Goal: Information Seeking & Learning: Learn about a topic

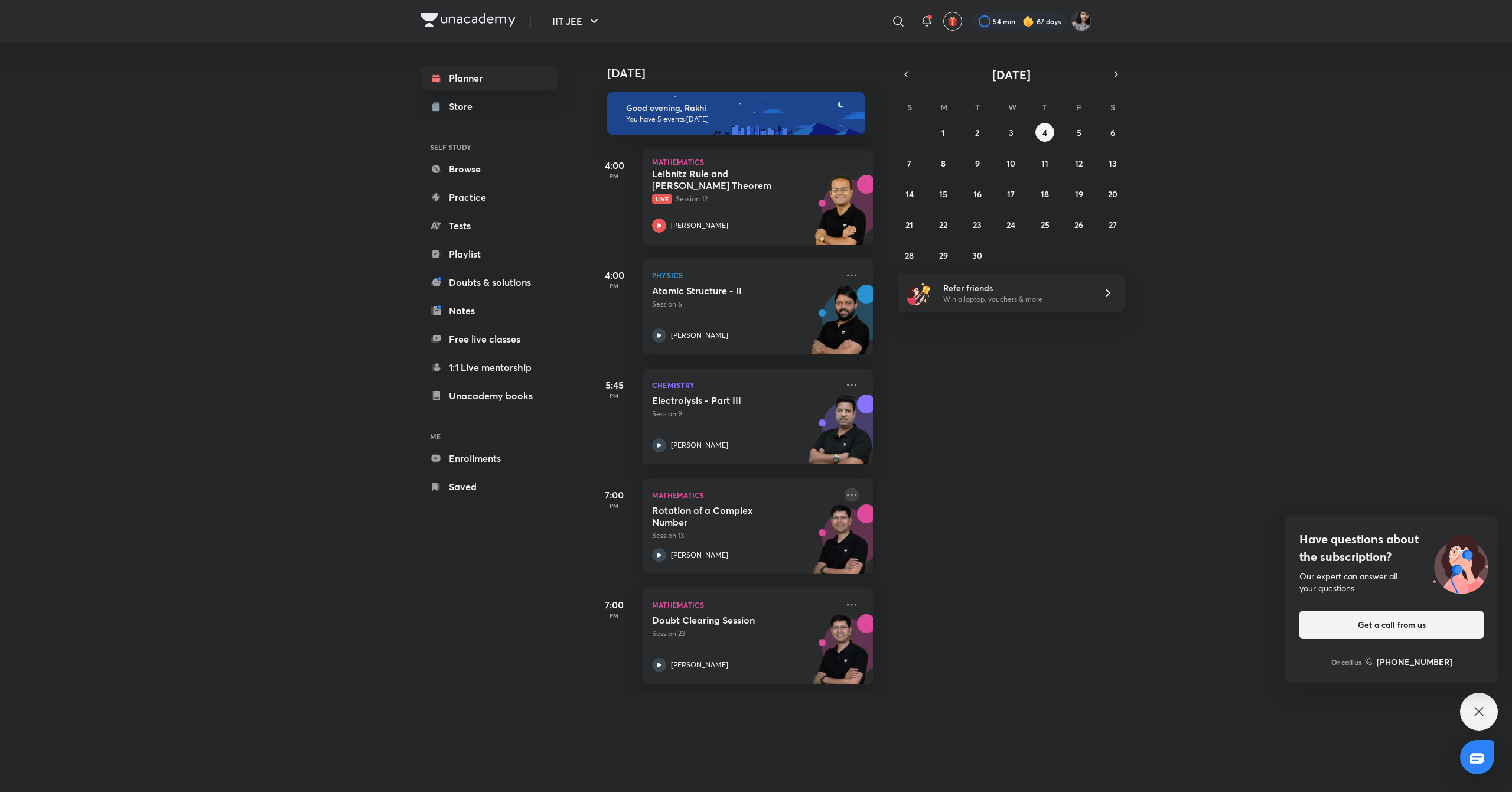
click at [845, 498] on icon at bounding box center [852, 495] width 14 height 14
click at [908, 605] on p "Go to course page" at bounding box center [931, 603] width 82 height 12
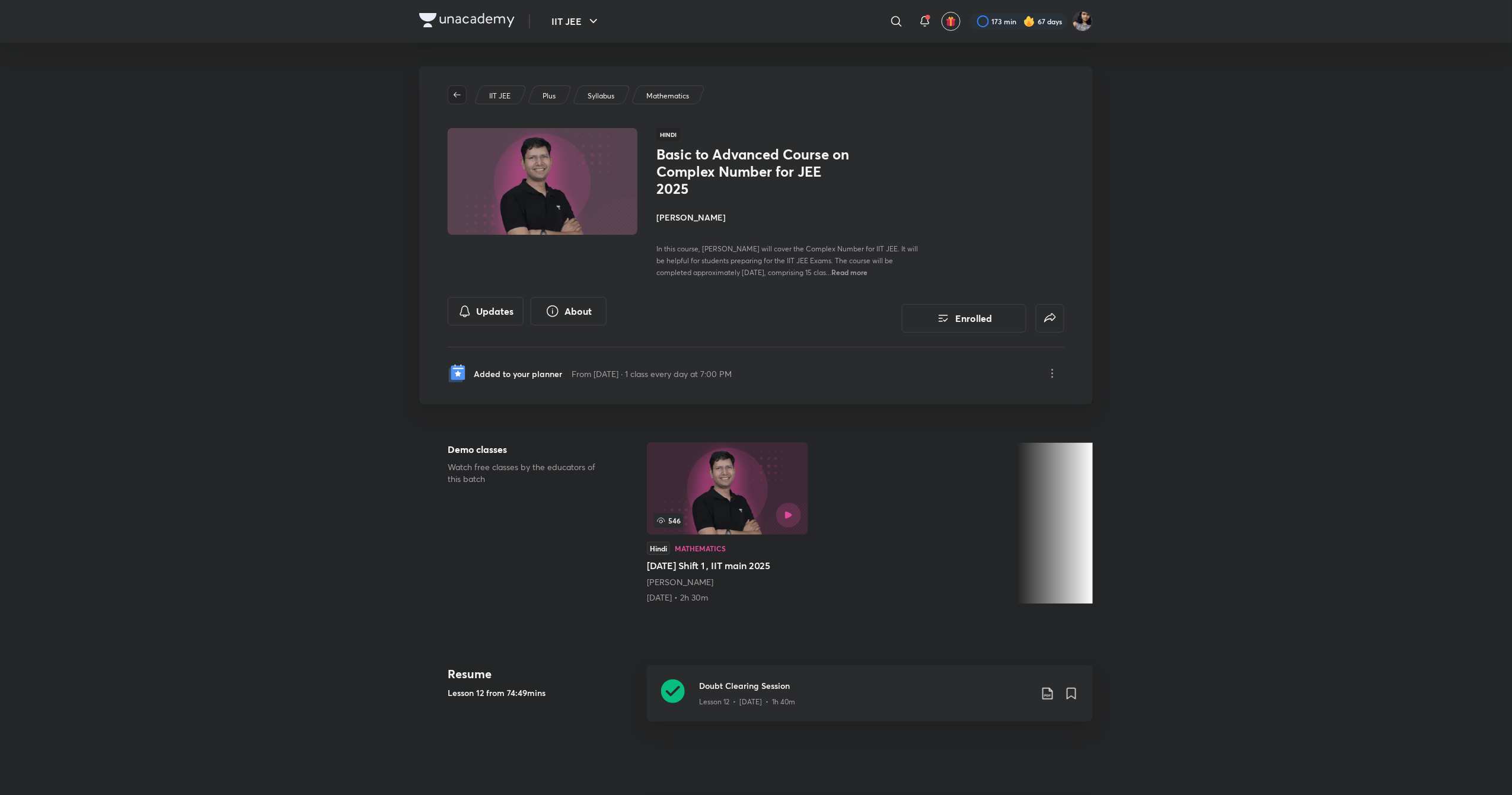
click at [450, 90] on span "button" at bounding box center [457, 94] width 17 height 10
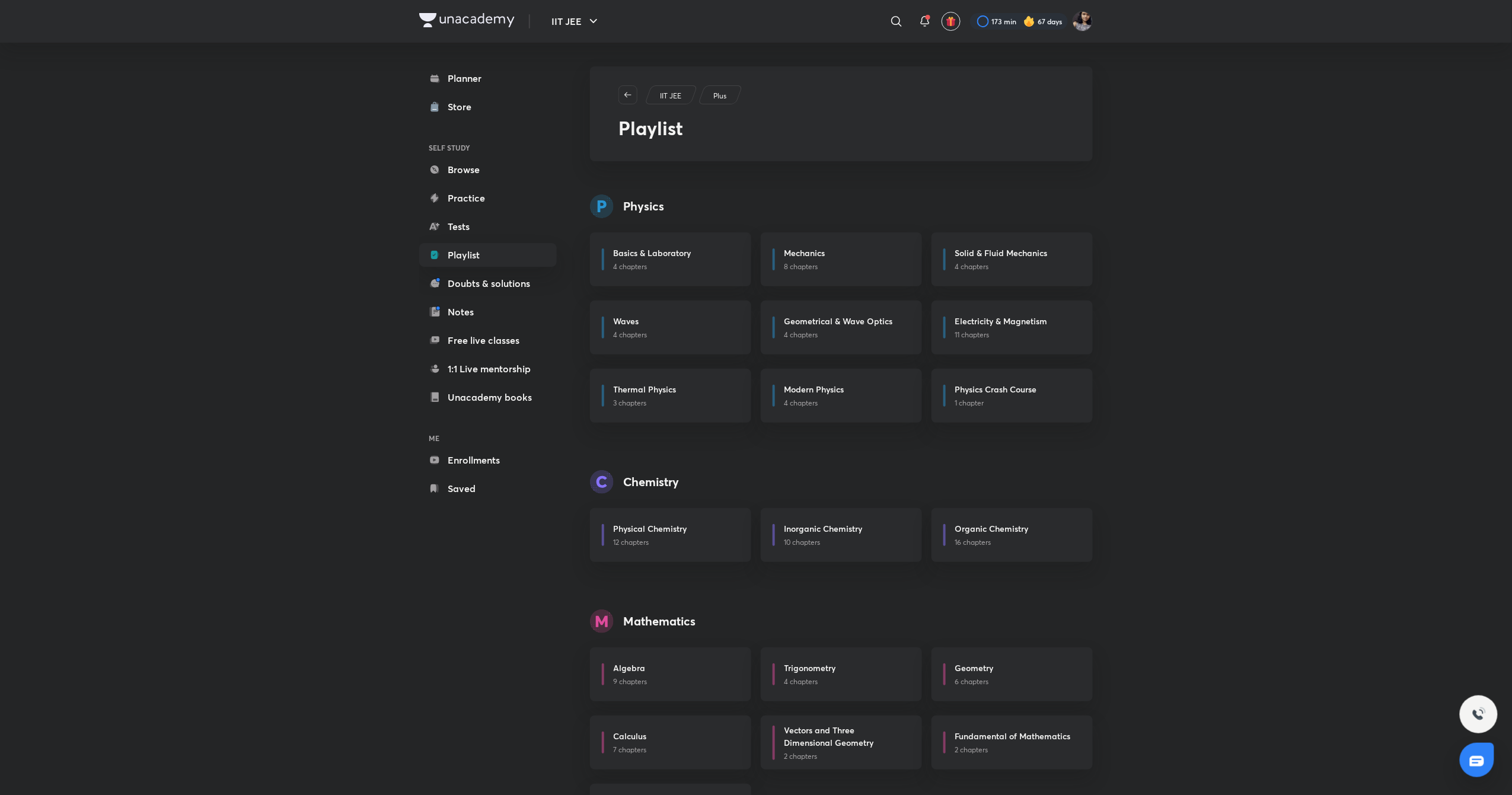
scroll to position [64, 0]
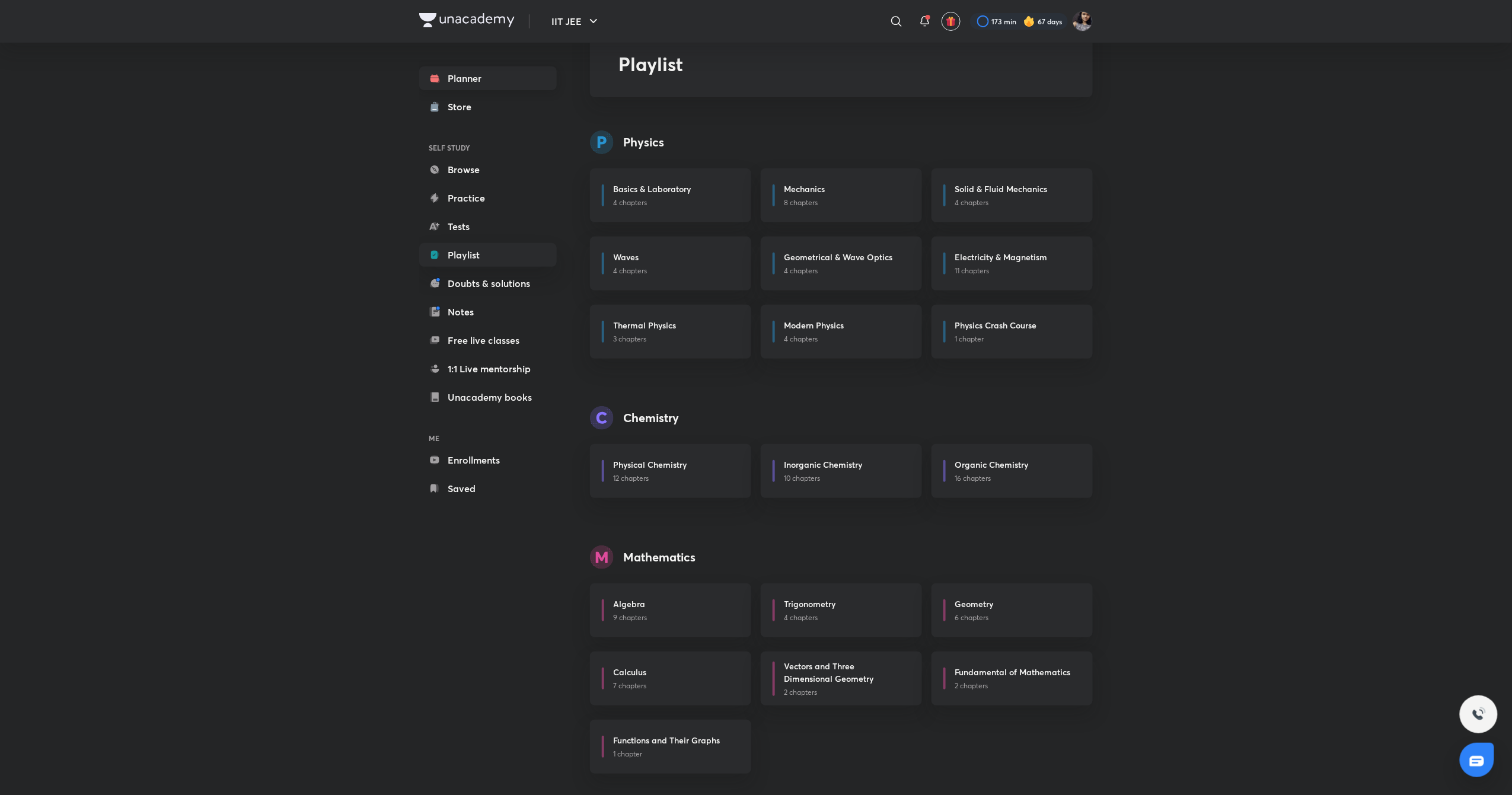
click at [501, 87] on link "Planner" at bounding box center [487, 78] width 137 height 24
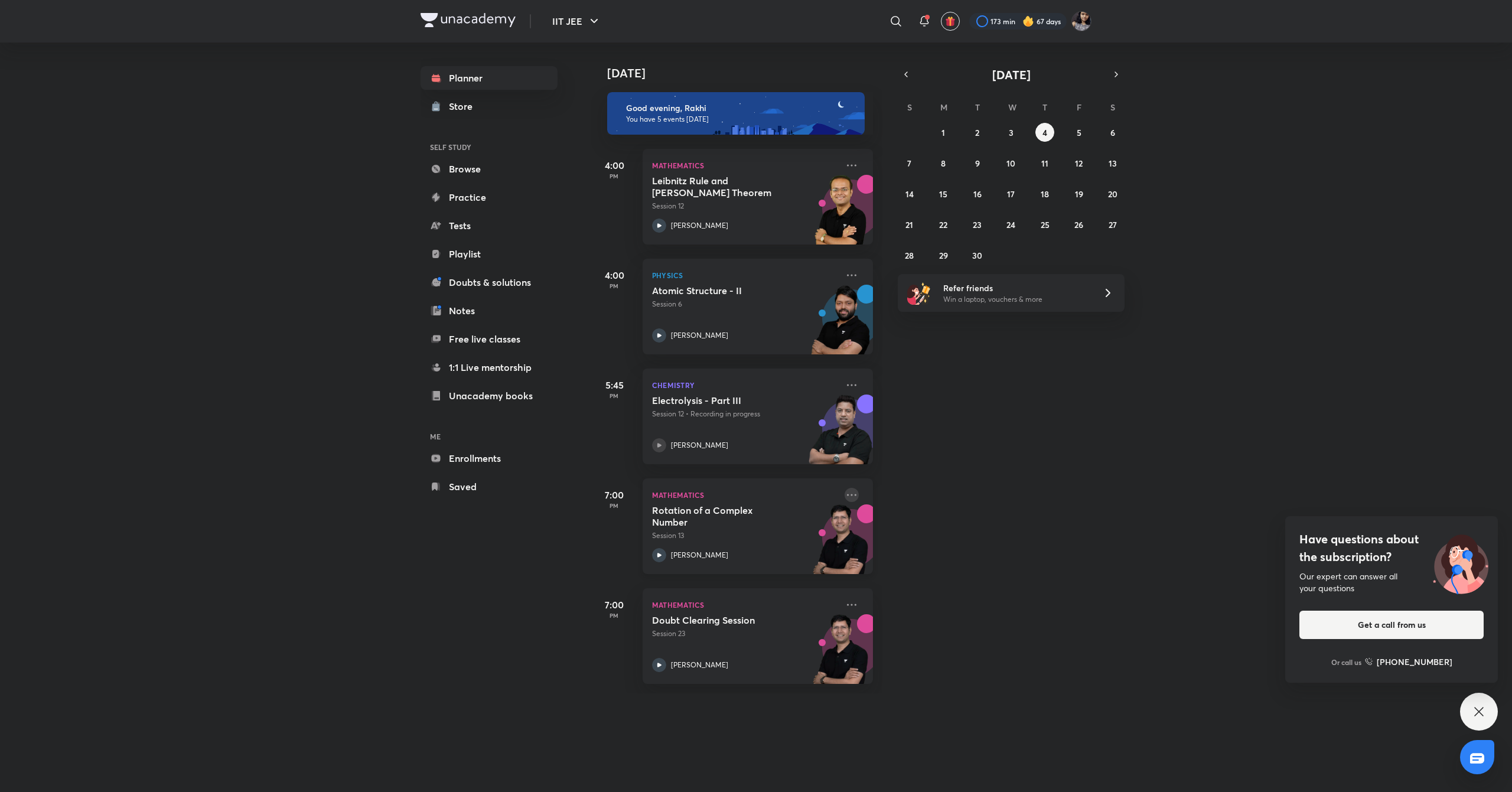
click at [845, 497] on icon at bounding box center [852, 495] width 14 height 14
click at [960, 605] on p "Go to course page" at bounding box center [931, 603] width 82 height 12
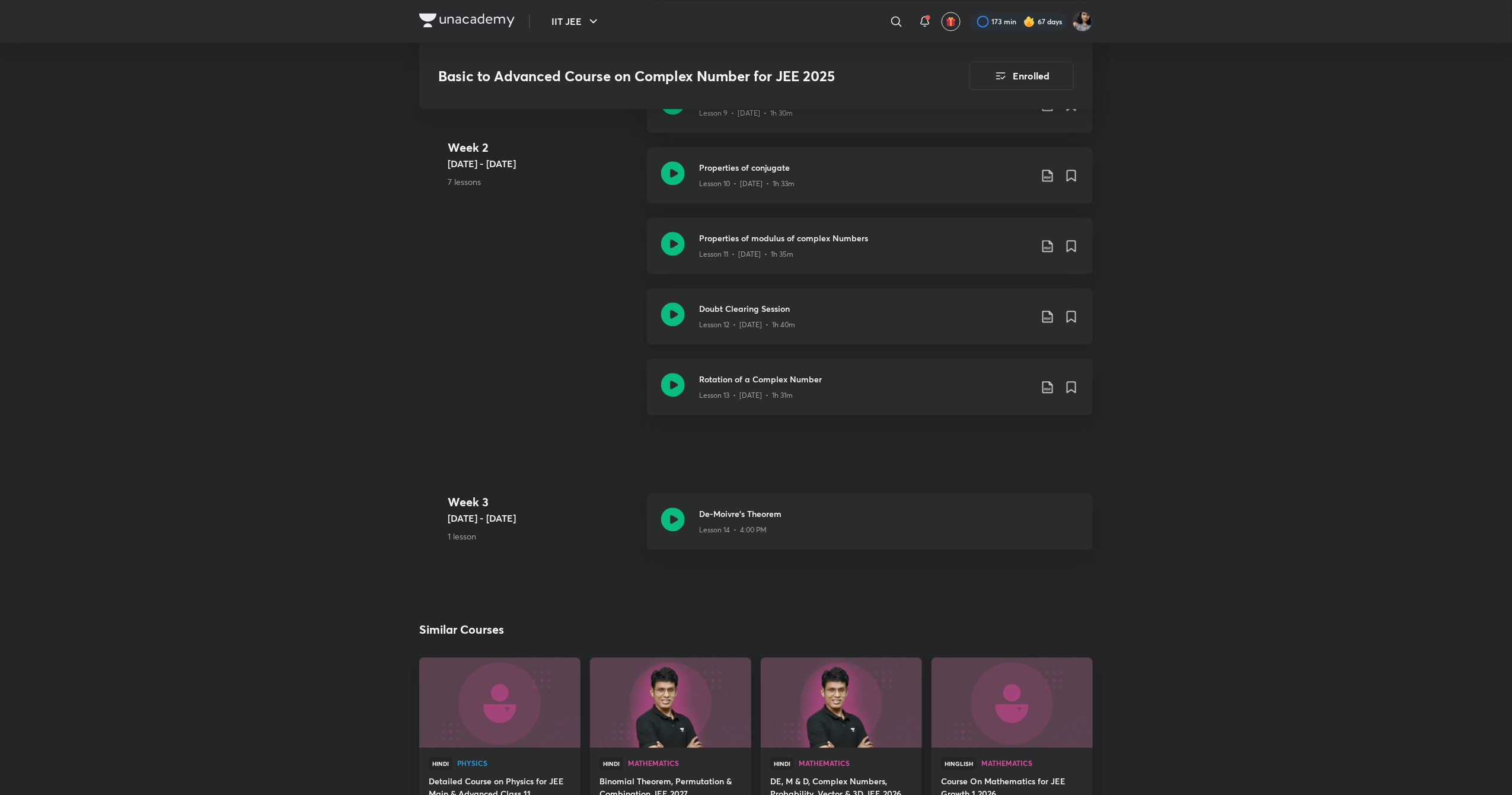
scroll to position [1286, 0]
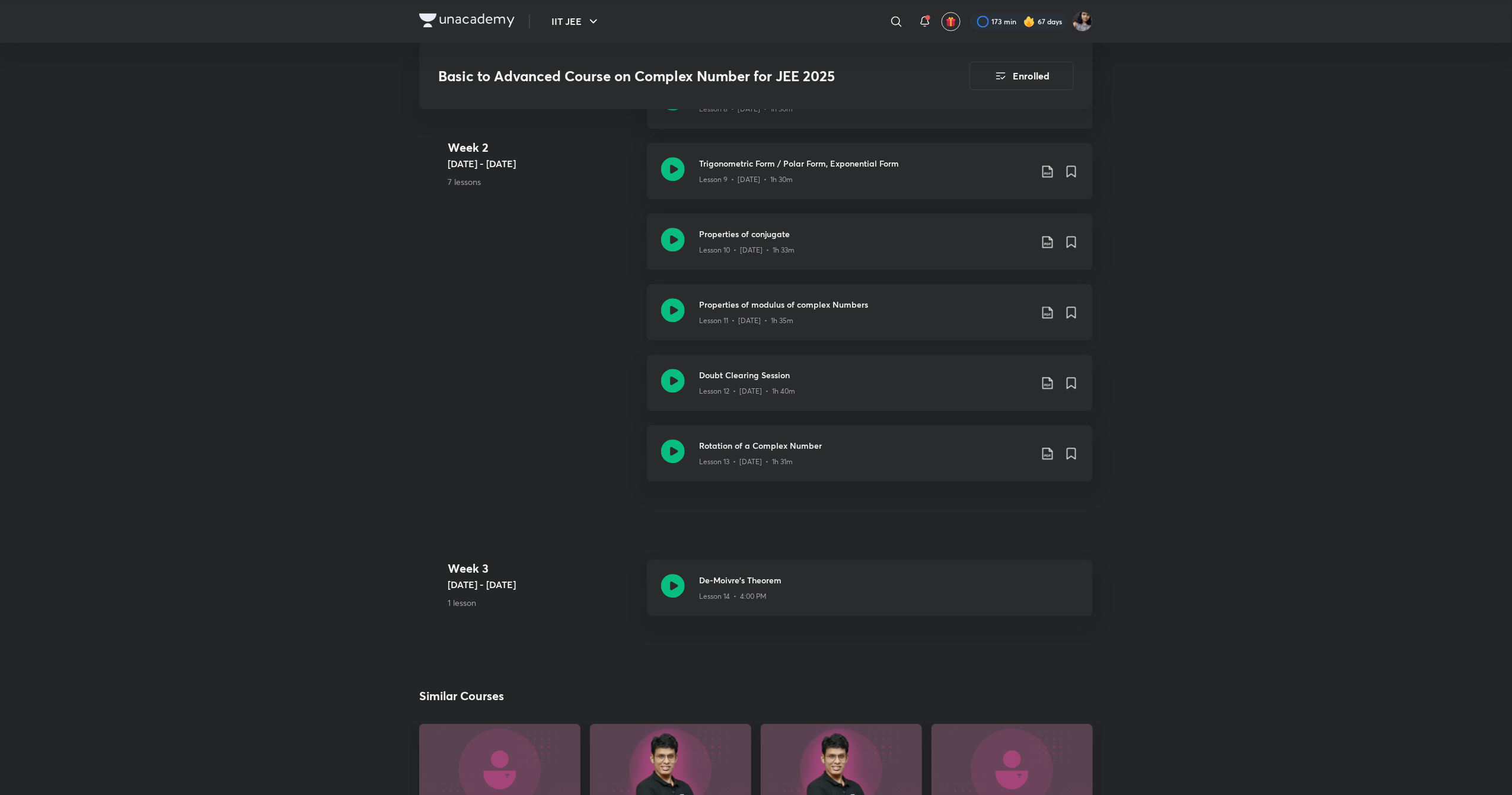
click at [1049, 314] on icon at bounding box center [1048, 313] width 10 height 12
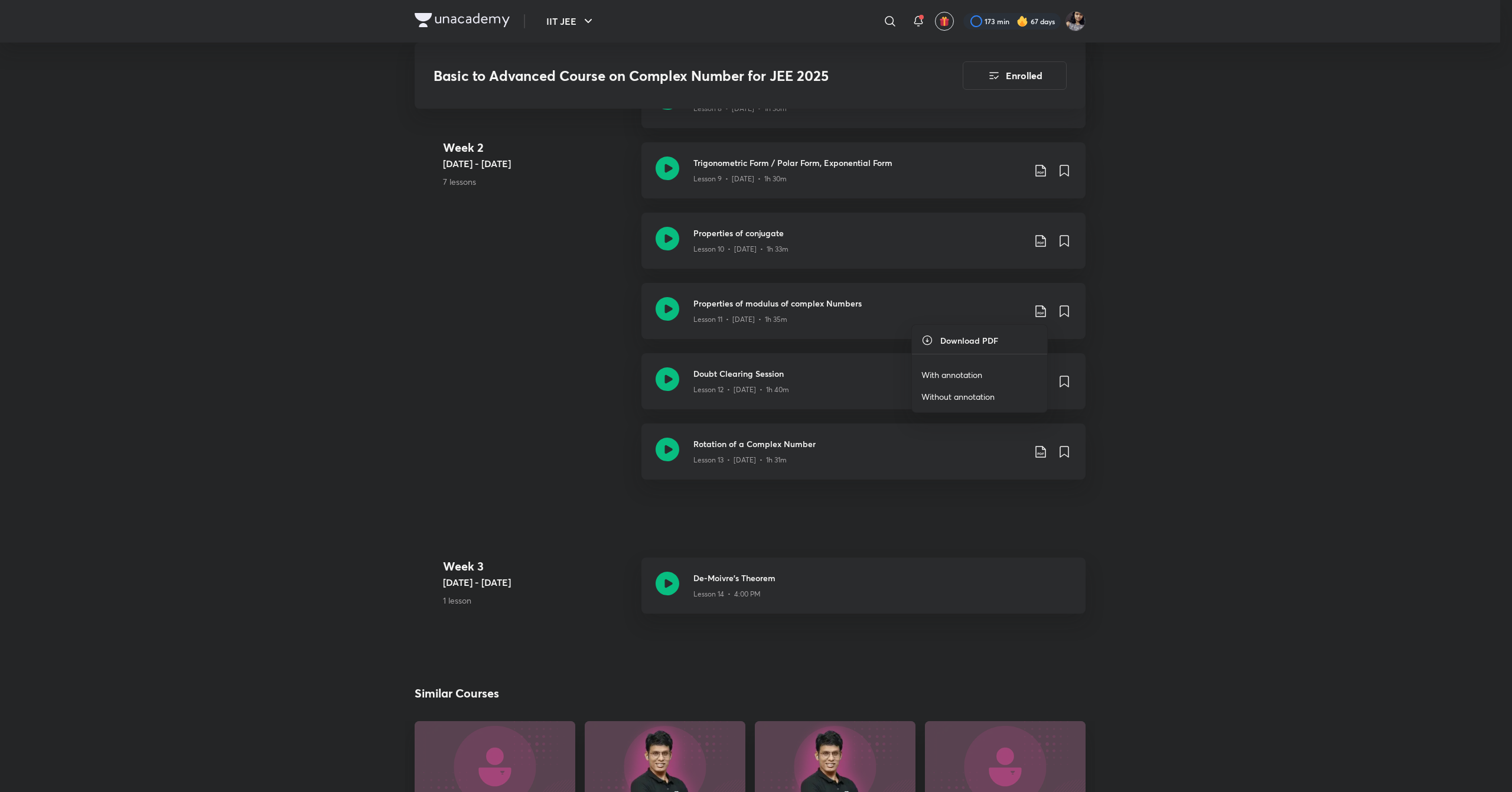
click at [1005, 364] on li "With annotation" at bounding box center [979, 375] width 135 height 22
click at [948, 375] on p "With annotation" at bounding box center [952, 375] width 61 height 12
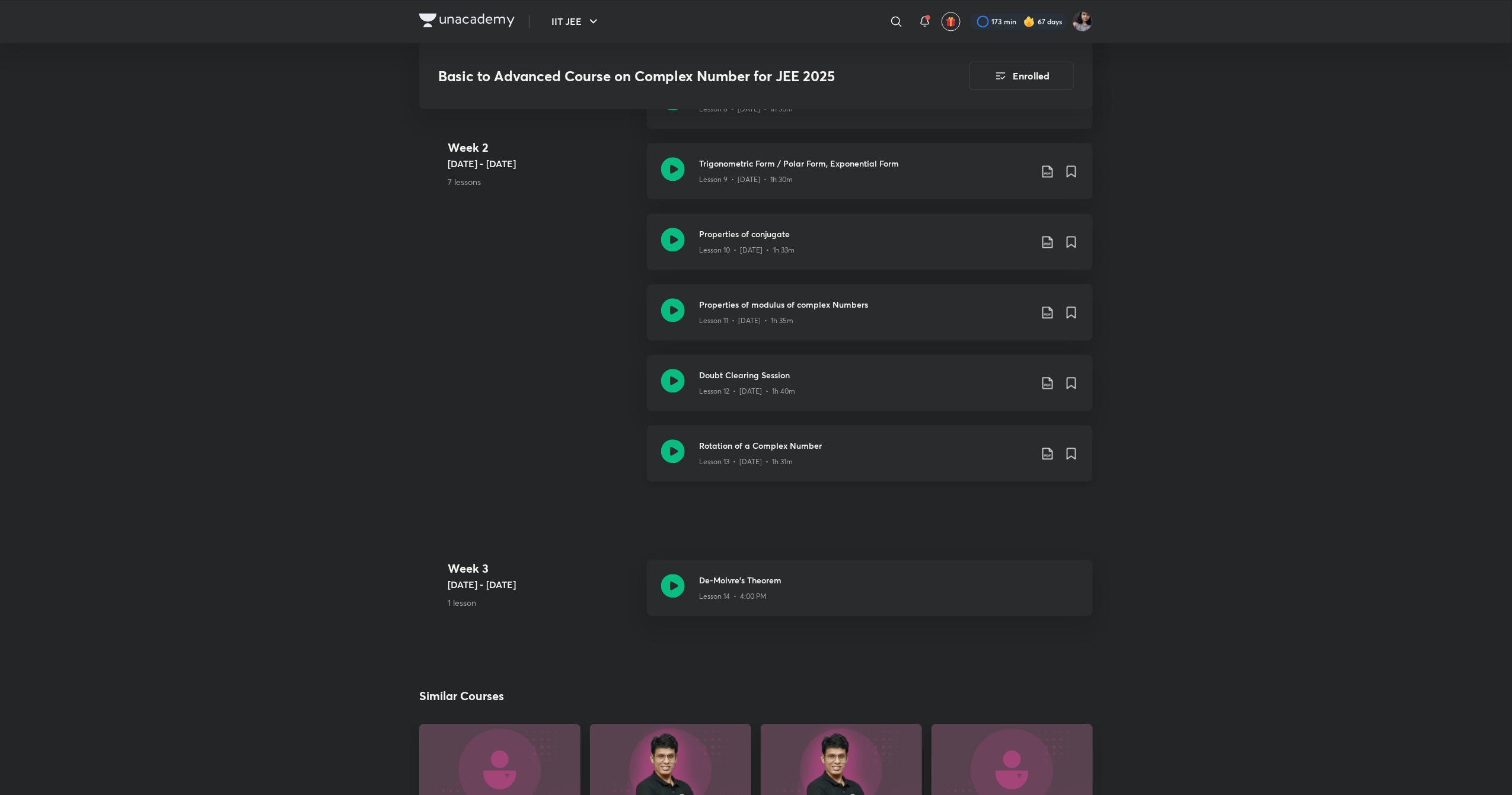
click at [1050, 458] on icon at bounding box center [1048, 454] width 10 height 12
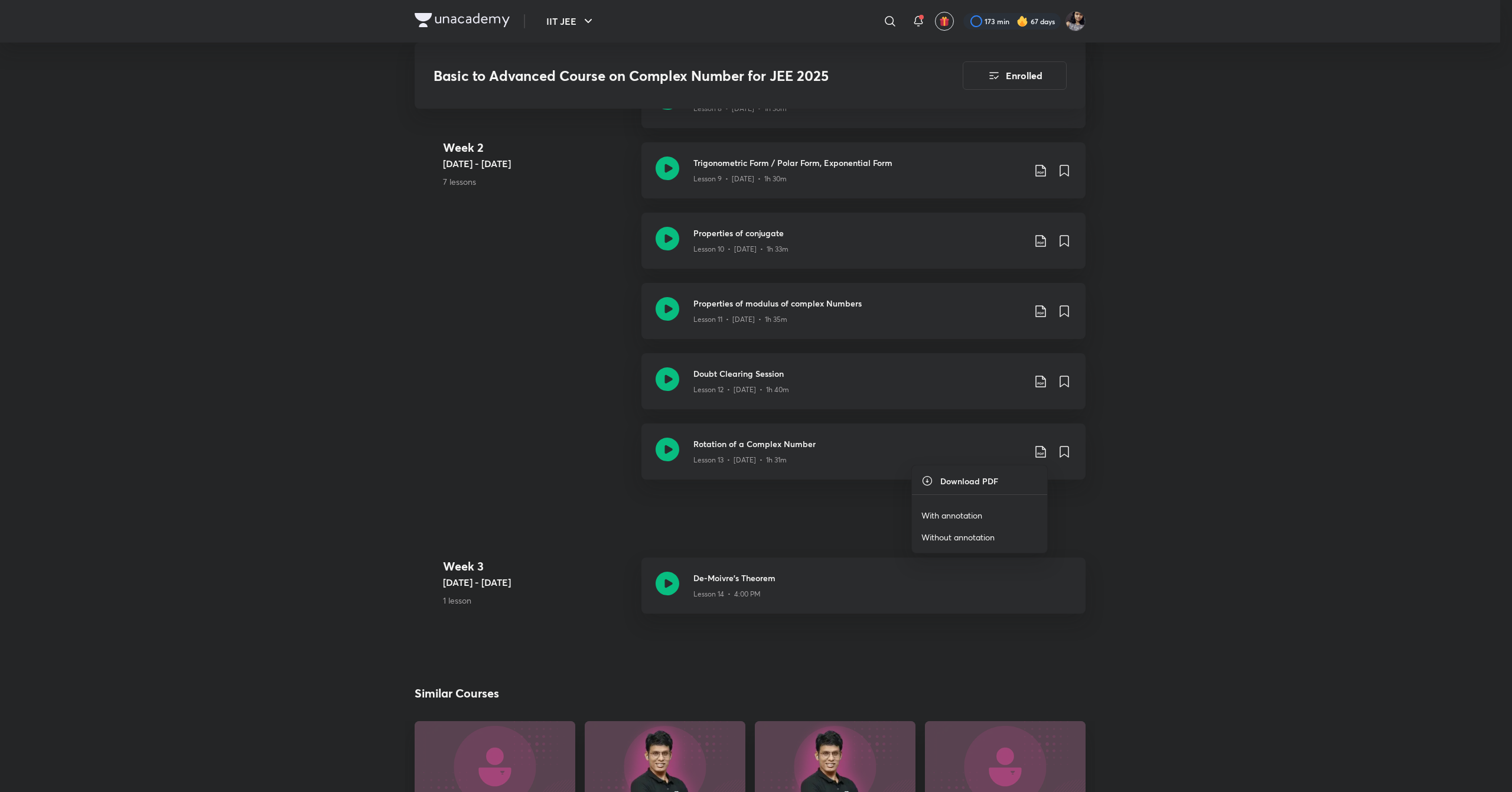
click at [1039, 379] on div at bounding box center [756, 396] width 1512 height 792
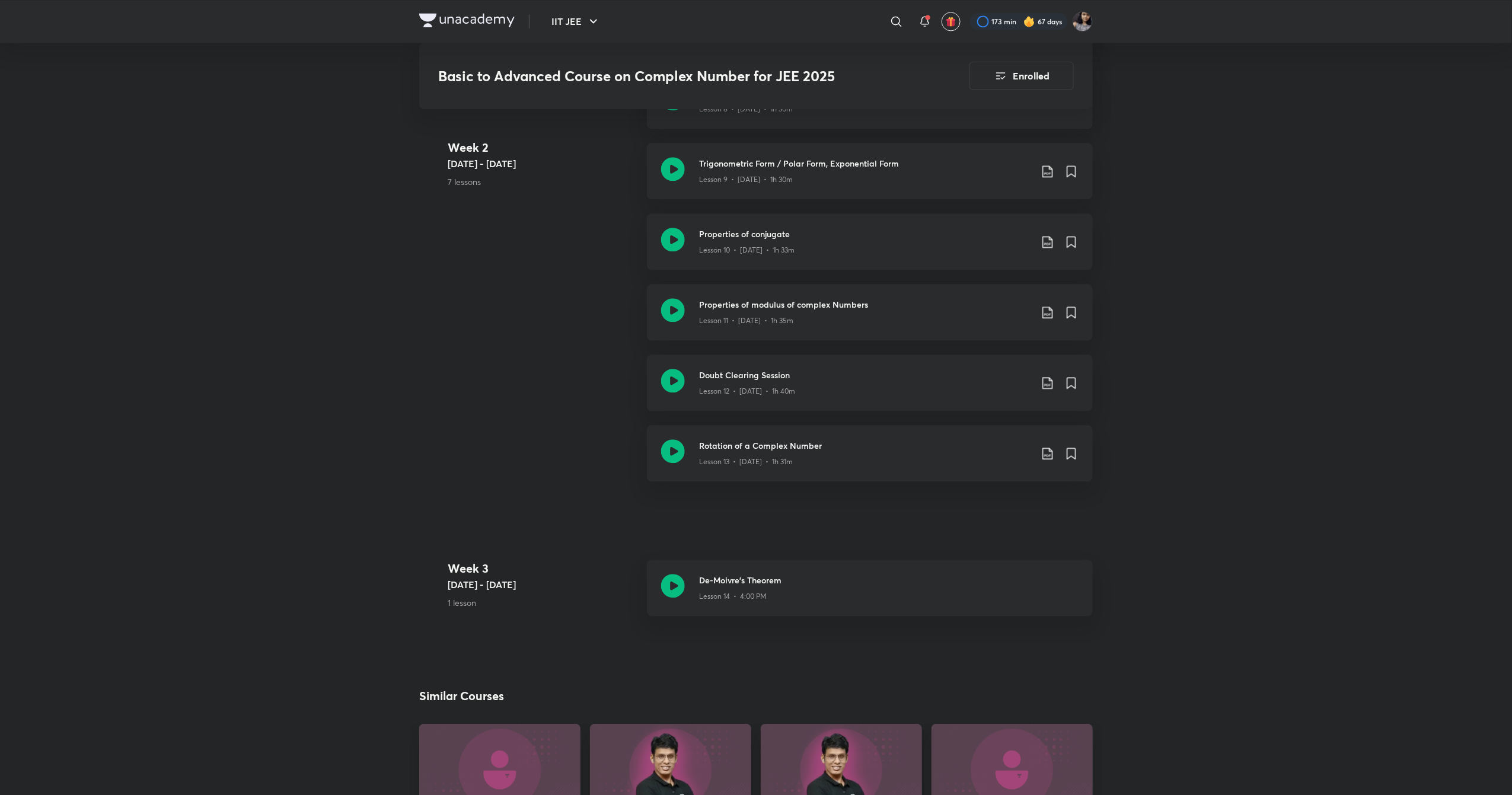
click at [1043, 380] on icon at bounding box center [1048, 383] width 10 height 12
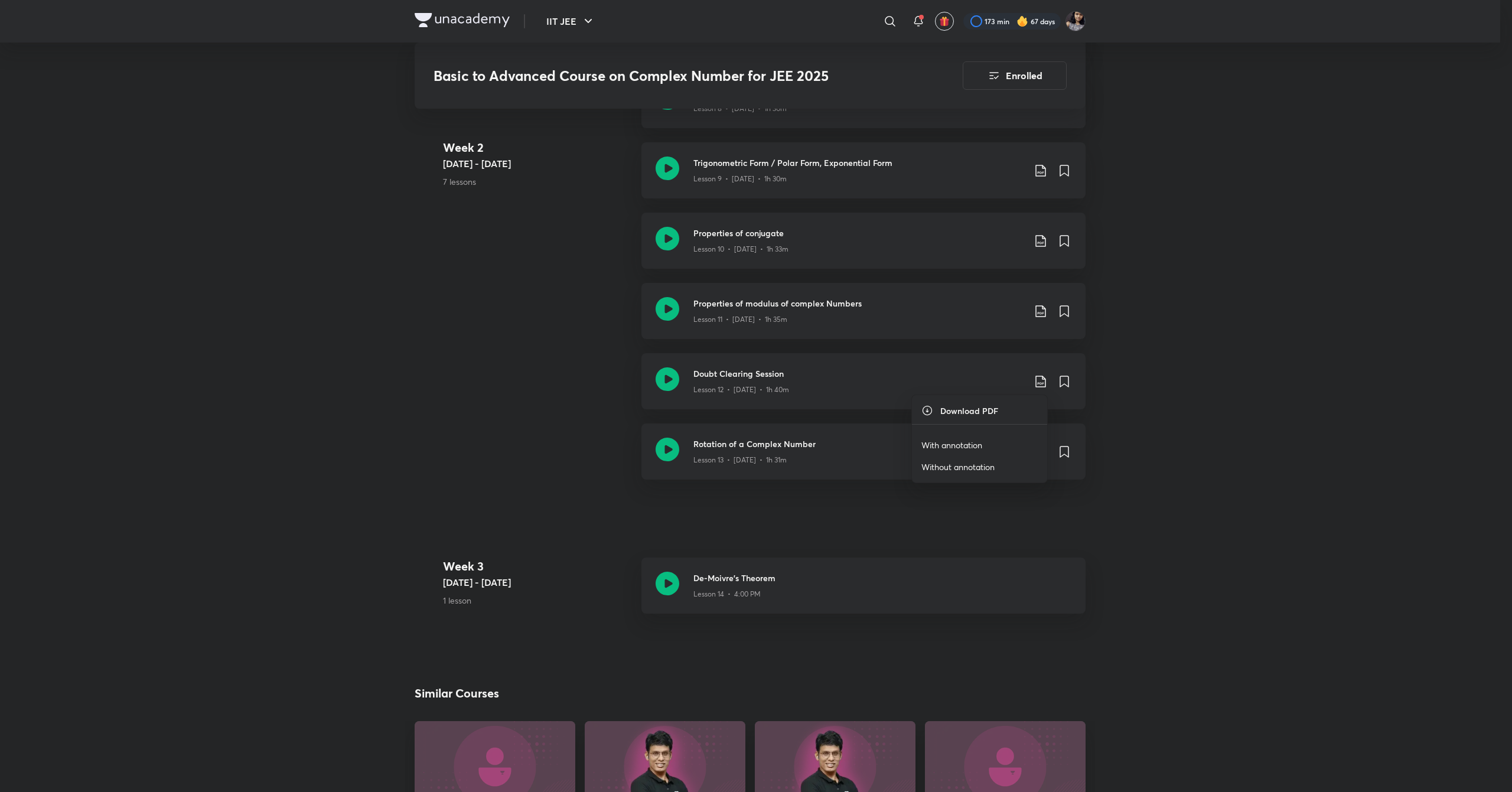
click at [993, 441] on li "With annotation" at bounding box center [979, 444] width 135 height 22
click at [952, 447] on p "With annotation" at bounding box center [952, 445] width 61 height 12
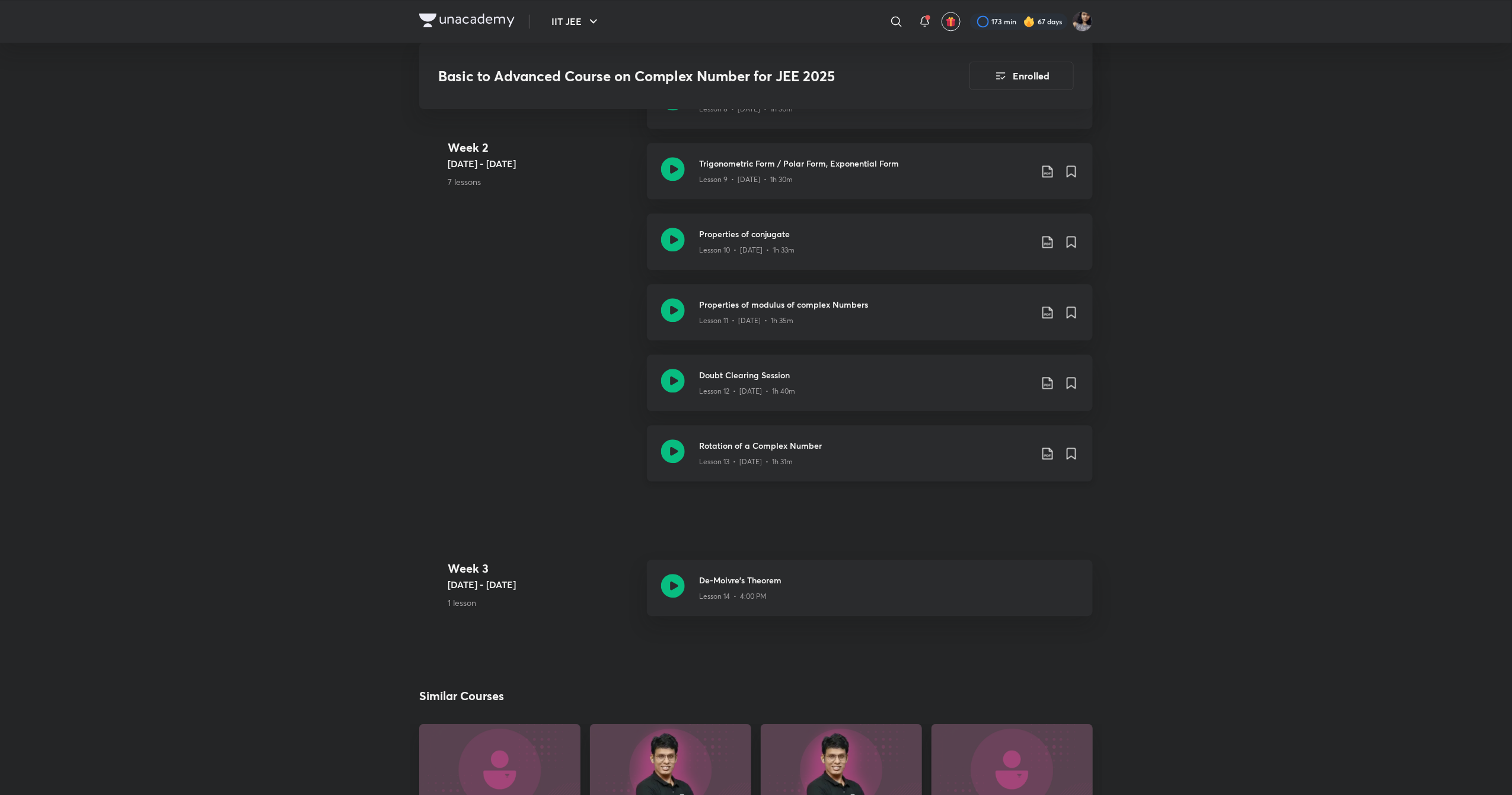
click at [1049, 459] on icon at bounding box center [1048, 454] width 14 height 14
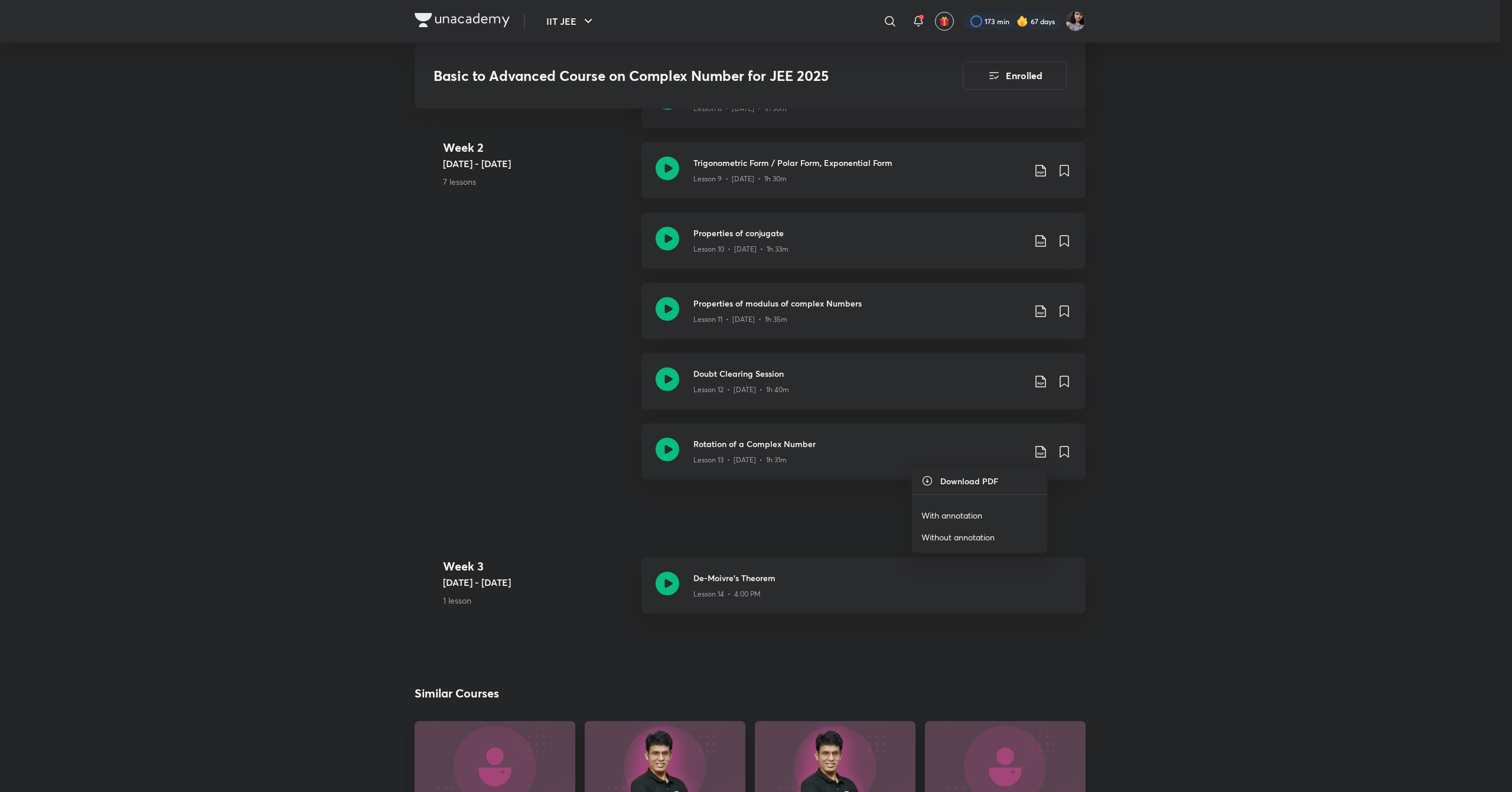
click at [975, 515] on p "With annotation" at bounding box center [952, 515] width 61 height 12
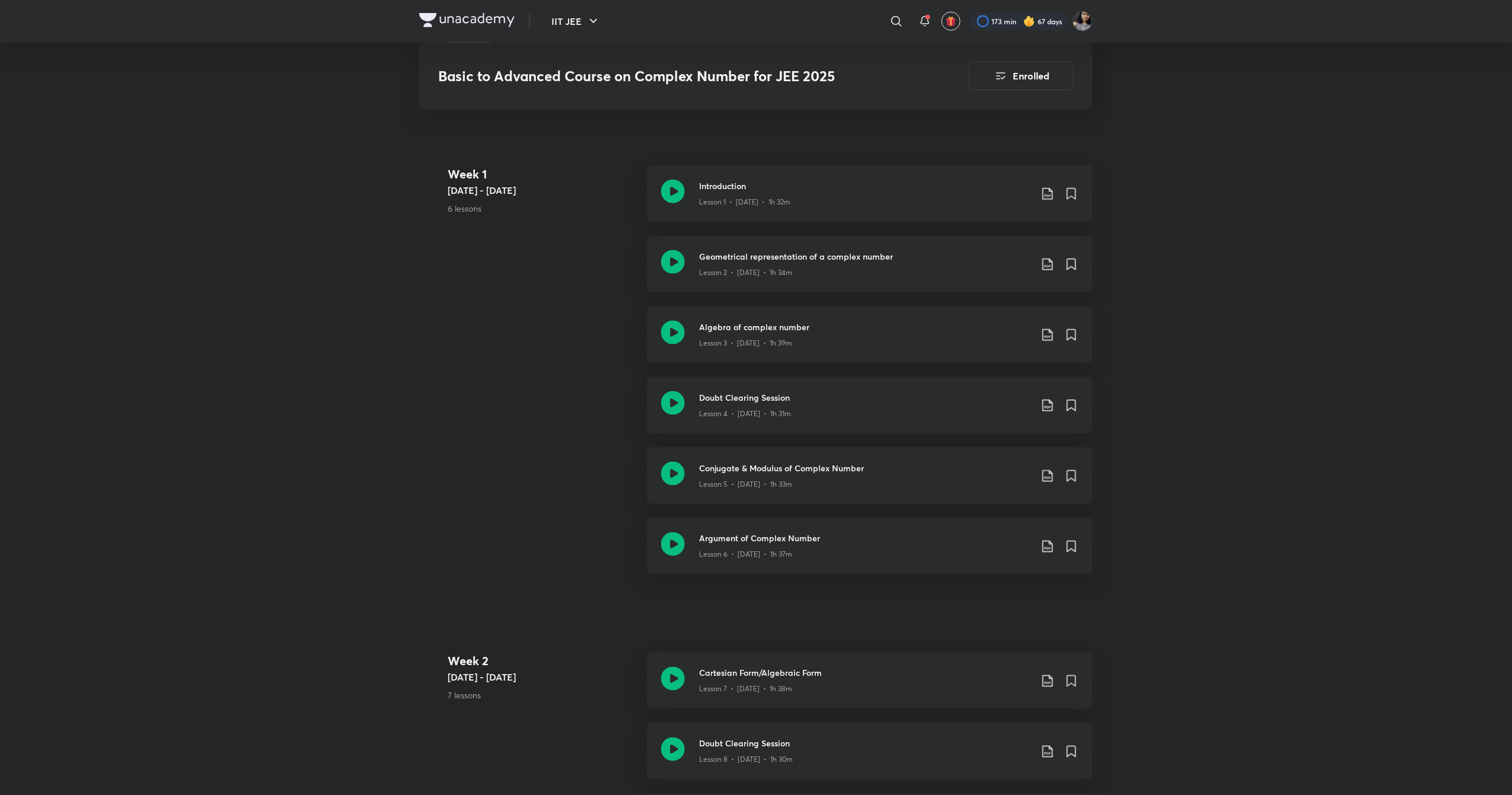
scroll to position [0, 0]
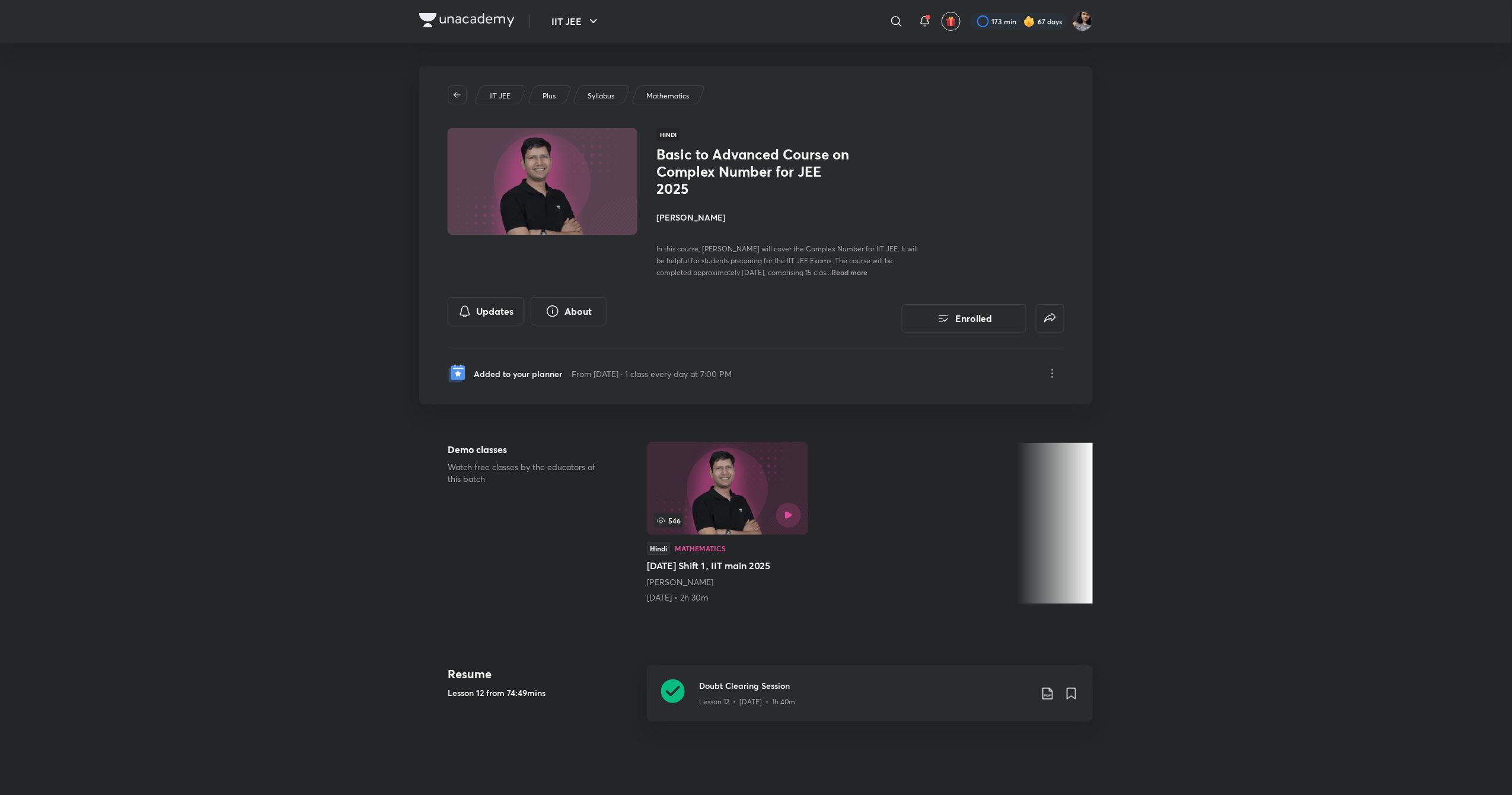
click at [702, 213] on h4 "[PERSON_NAME]" at bounding box center [790, 217] width 266 height 12
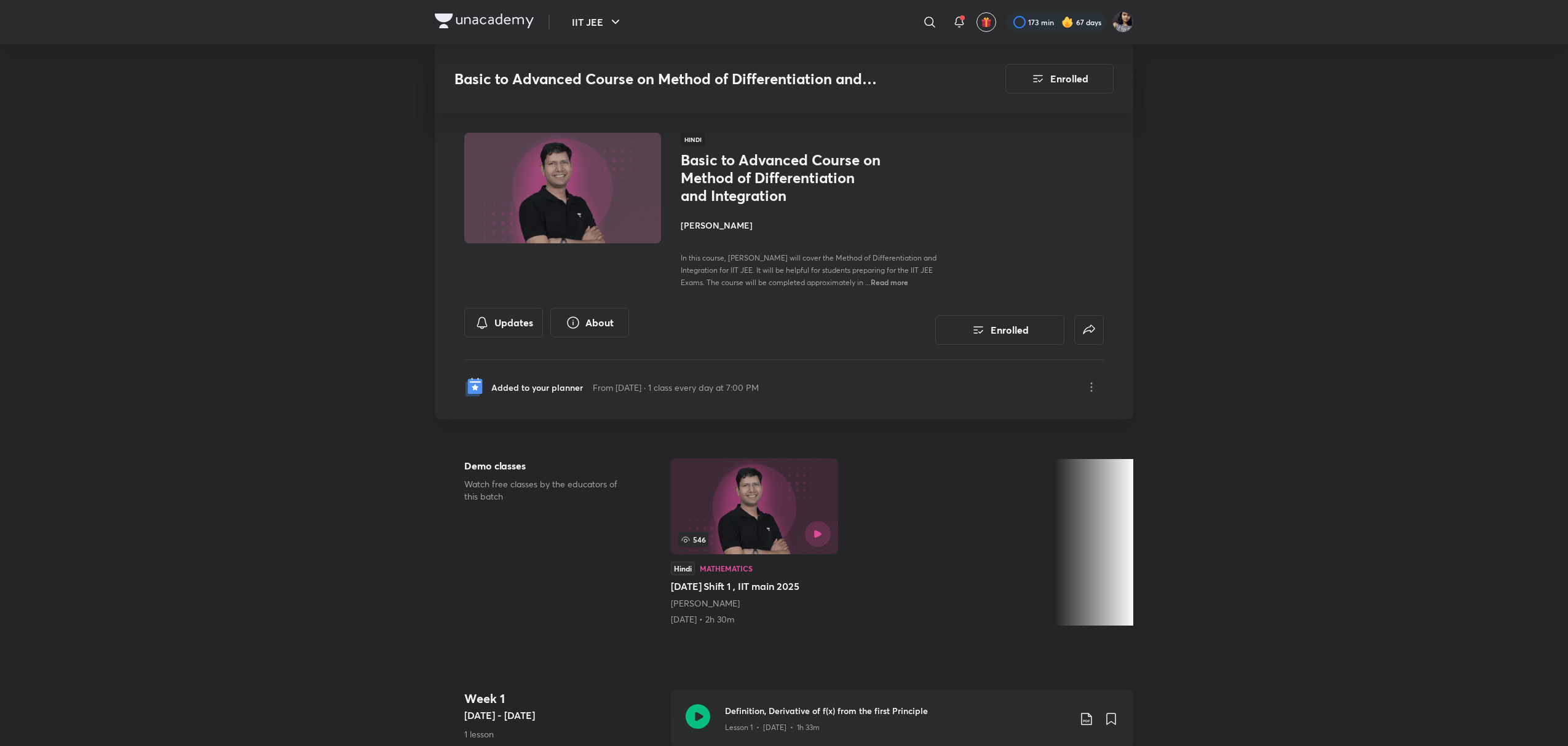
drag, startPoint x: 0, startPoint y: 0, endPoint x: 694, endPoint y: 490, distance: 849.6
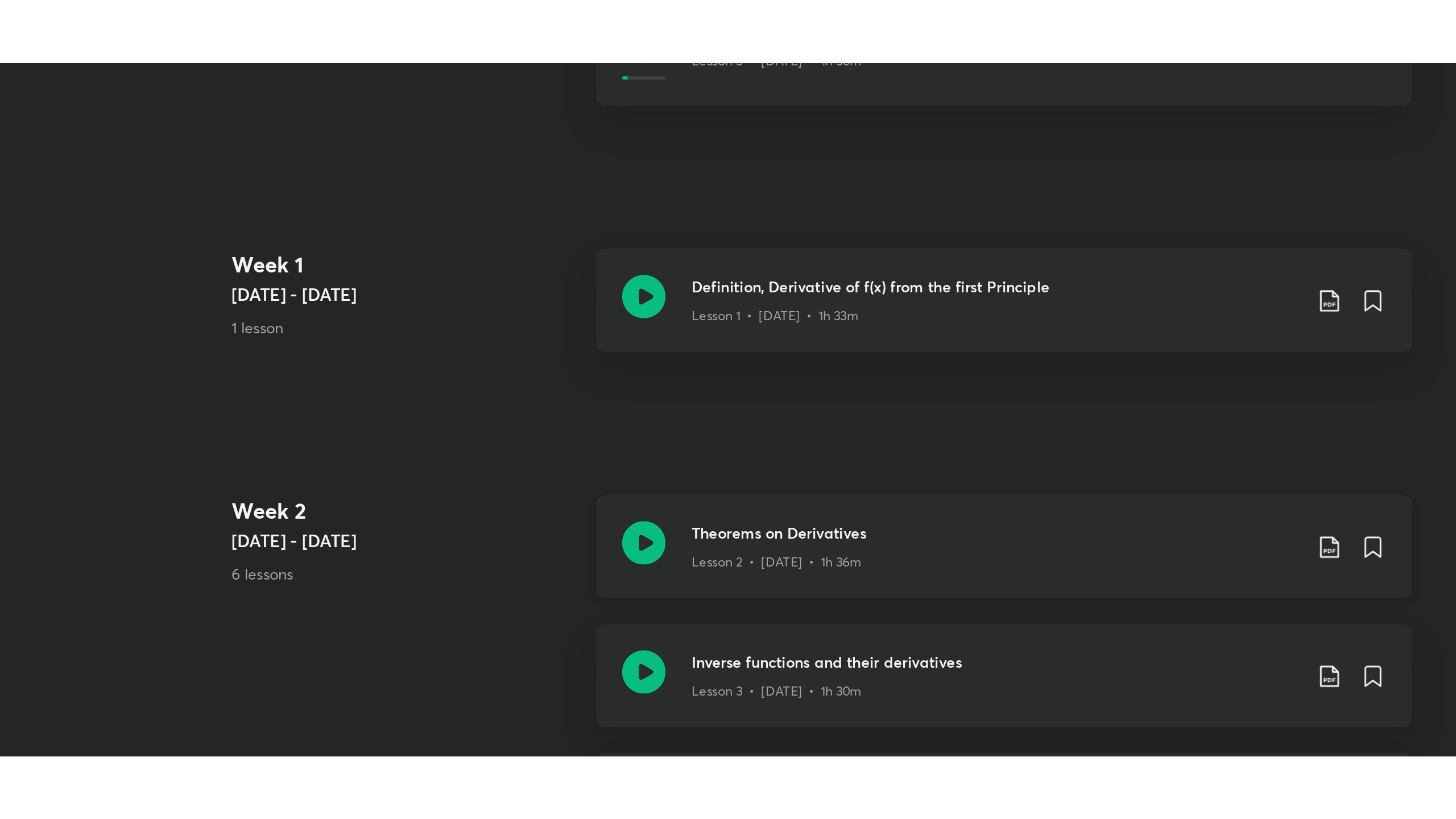
scroll to position [411, 0]
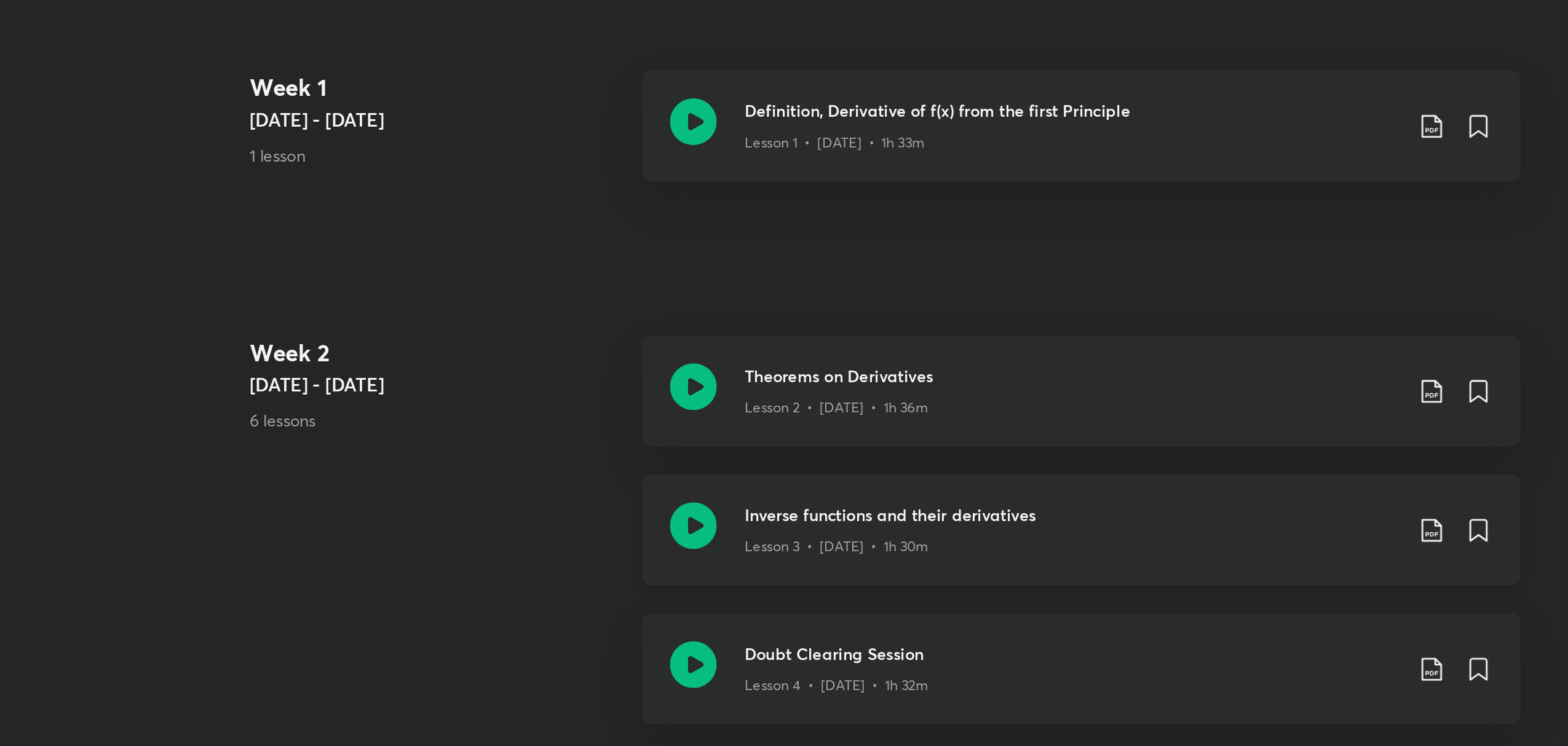
click at [690, 639] on icon at bounding box center [697, 629] width 24 height 24
